Goal: Transaction & Acquisition: Purchase product/service

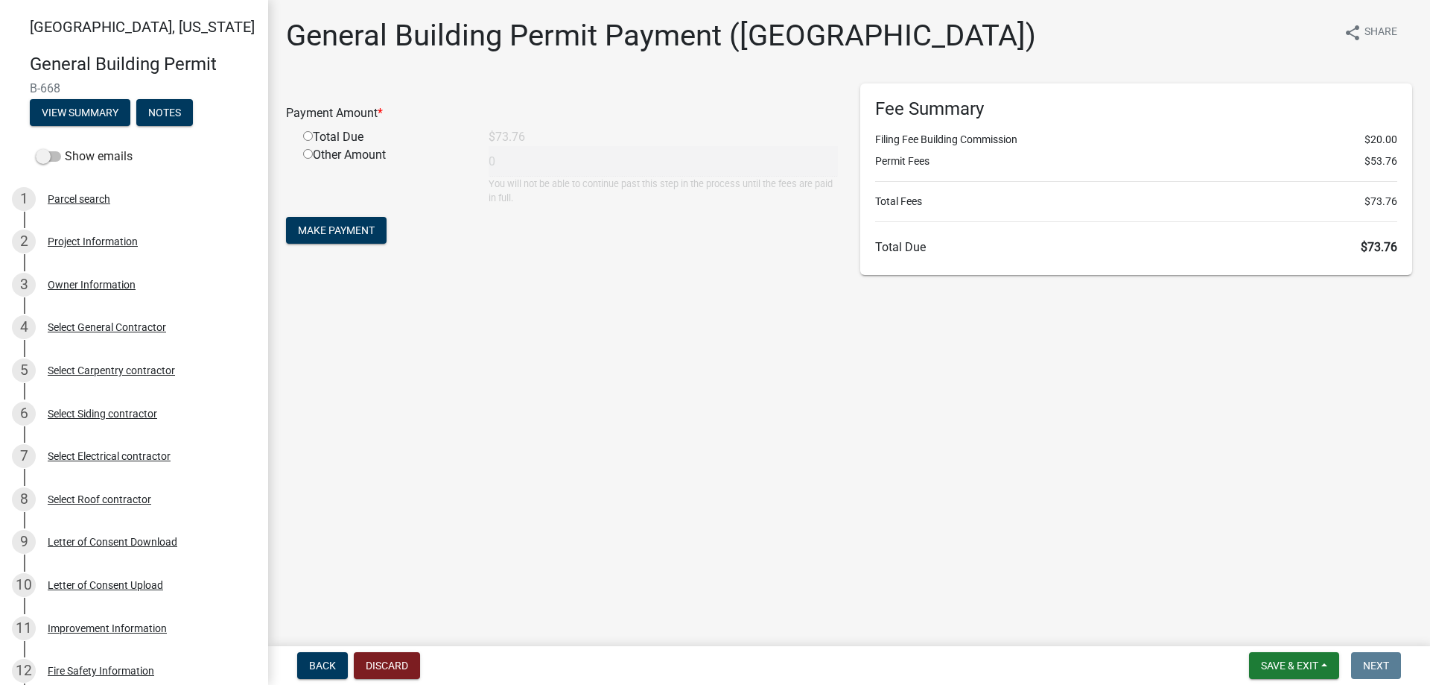
click at [306, 130] on div "Total Due" at bounding box center [384, 137] width 185 height 18
click at [307, 137] on input "radio" at bounding box center [308, 136] width 10 height 10
radio input "true"
type input "73.76"
click at [307, 137] on input "radio" at bounding box center [308, 136] width 10 height 10
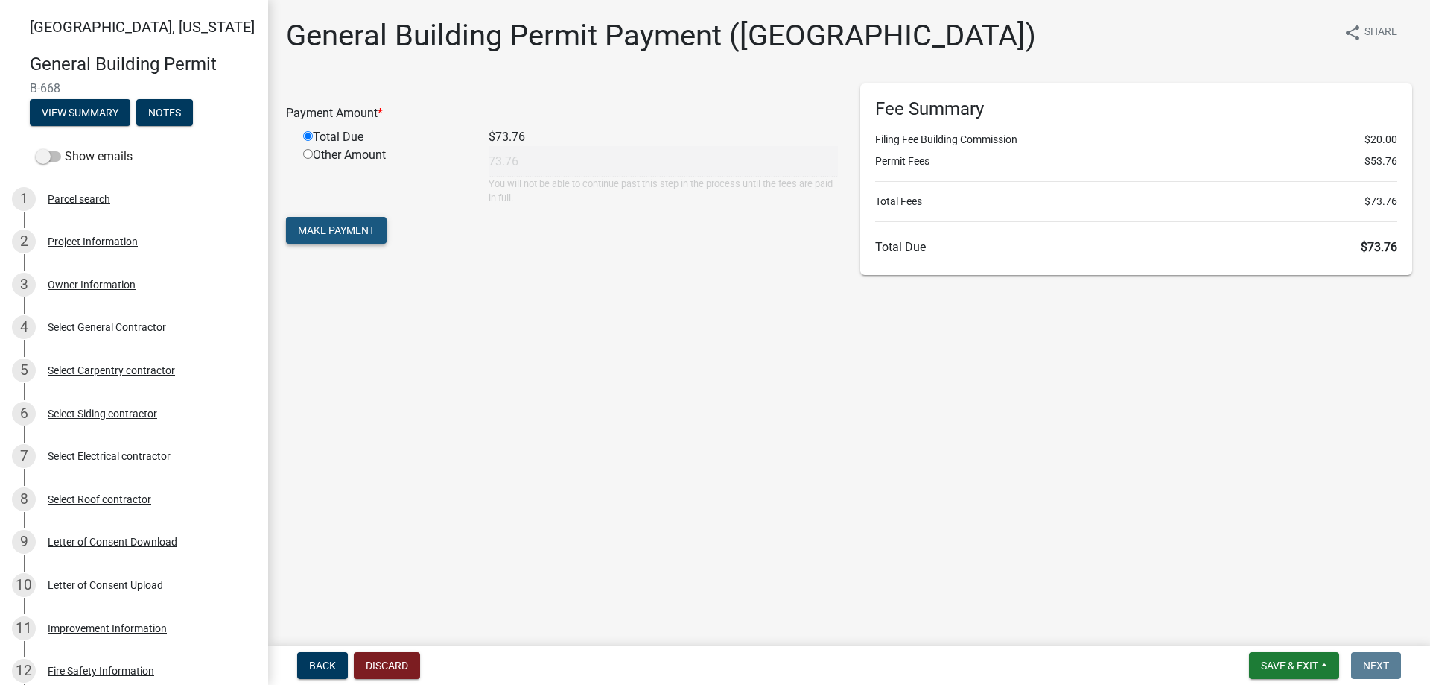
click at [323, 237] on button "Make Payment" at bounding box center [336, 230] width 101 height 27
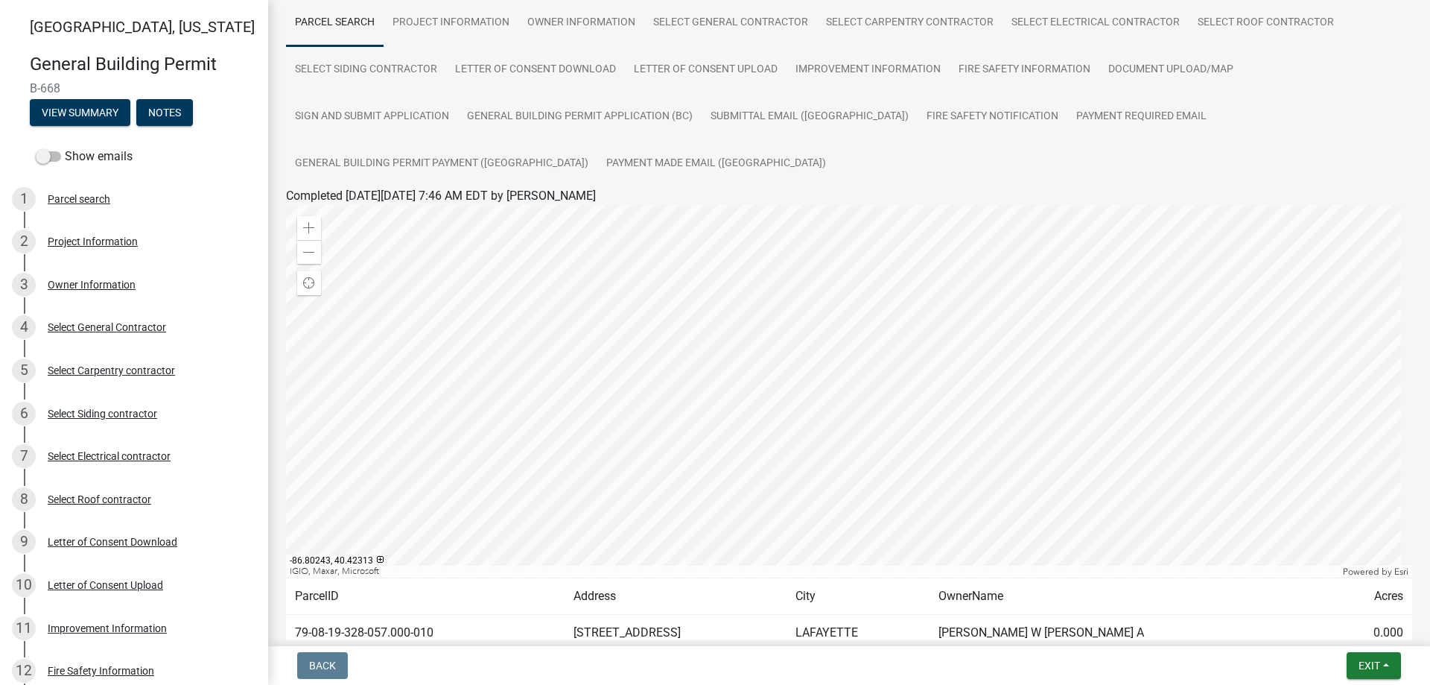
scroll to position [63, 0]
